Goal: Task Accomplishment & Management: Manage account settings

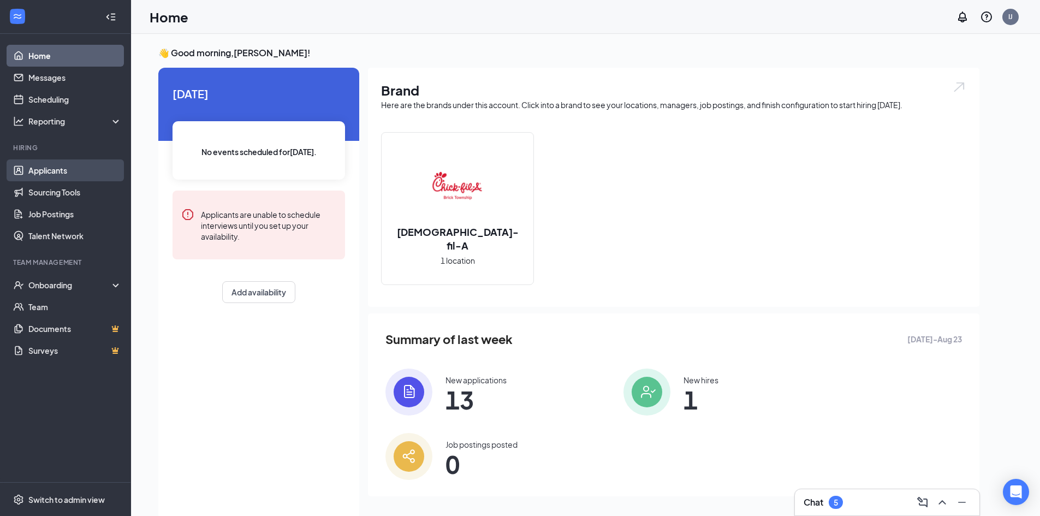
click at [55, 167] on link "Applicants" at bounding box center [74, 170] width 93 height 22
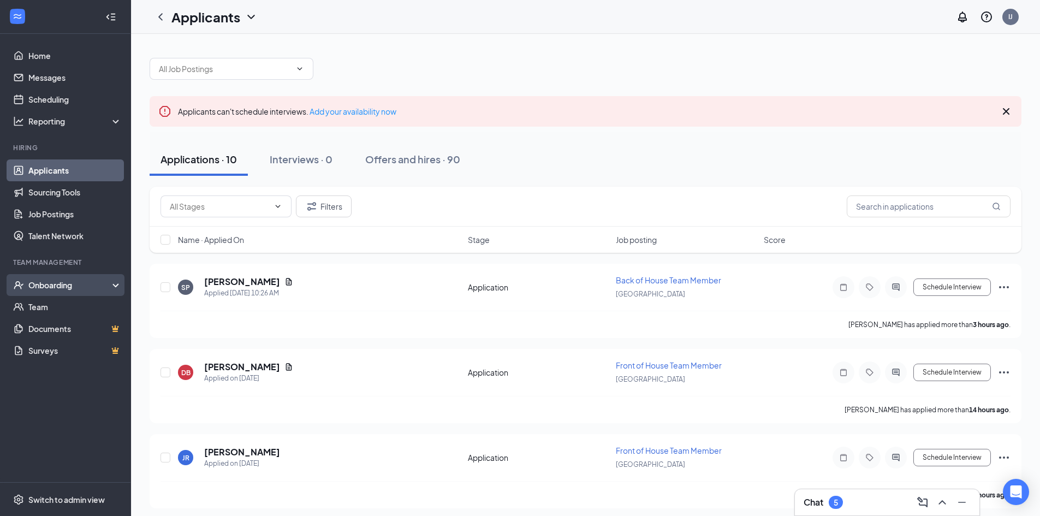
click at [69, 284] on div "Onboarding" at bounding box center [70, 285] width 84 height 11
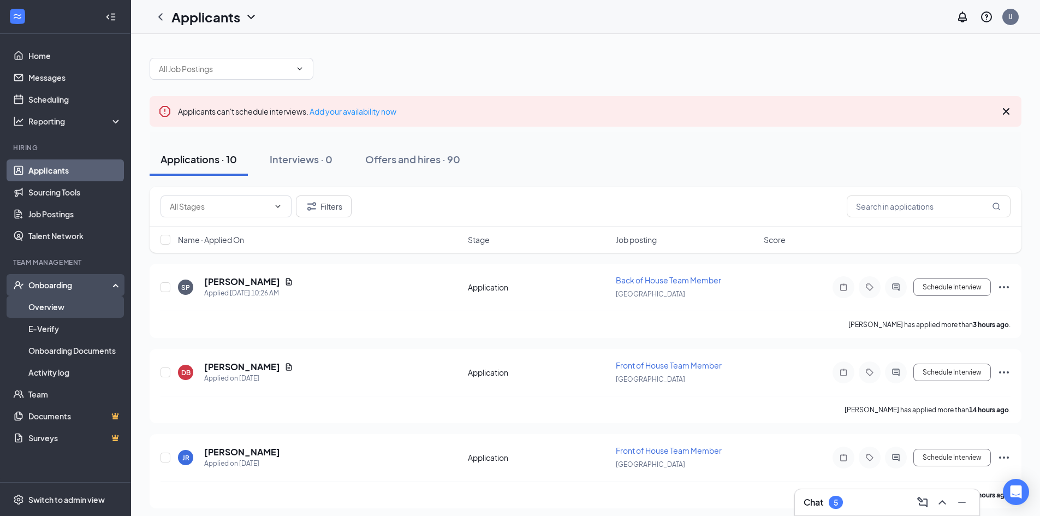
click at [61, 306] on link "Overview" at bounding box center [74, 307] width 93 height 22
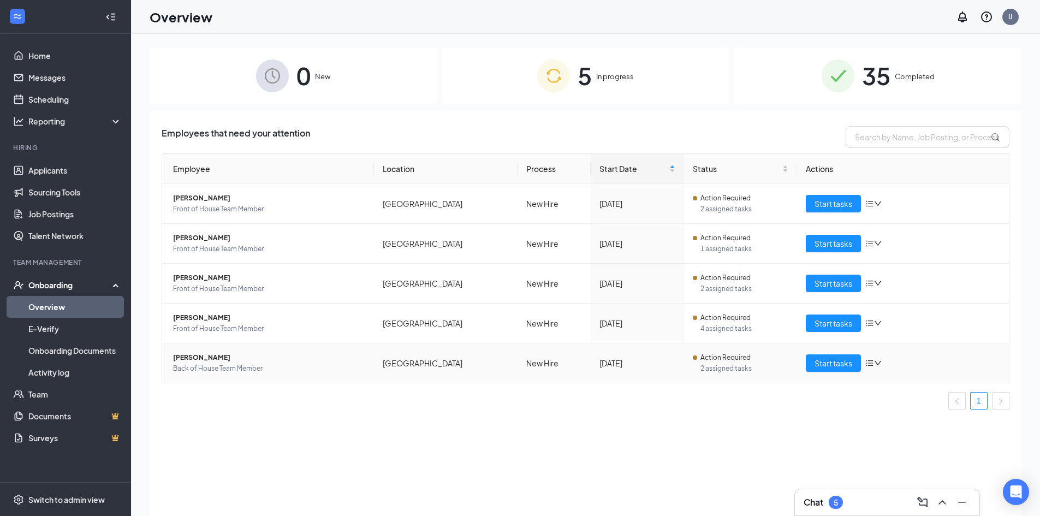
click at [219, 354] on span "[PERSON_NAME]" at bounding box center [269, 357] width 192 height 11
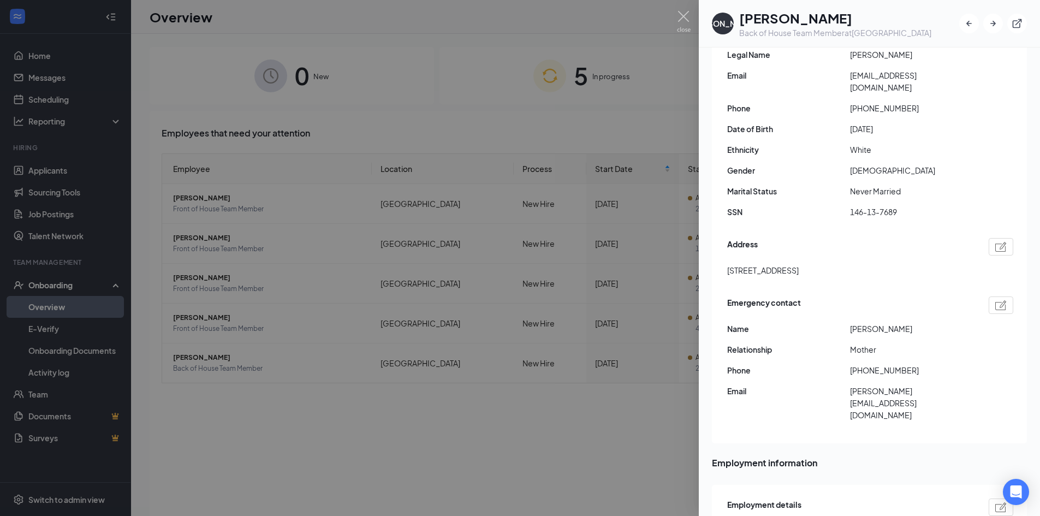
scroll to position [146, 0]
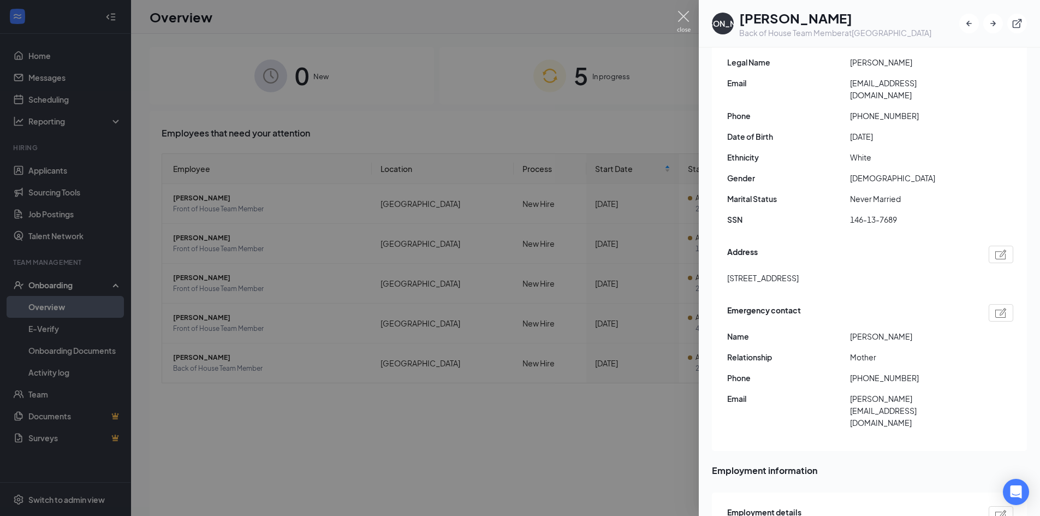
click at [686, 14] on img at bounding box center [684, 21] width 14 height 21
